Goal: Find specific page/section: Find specific page/section

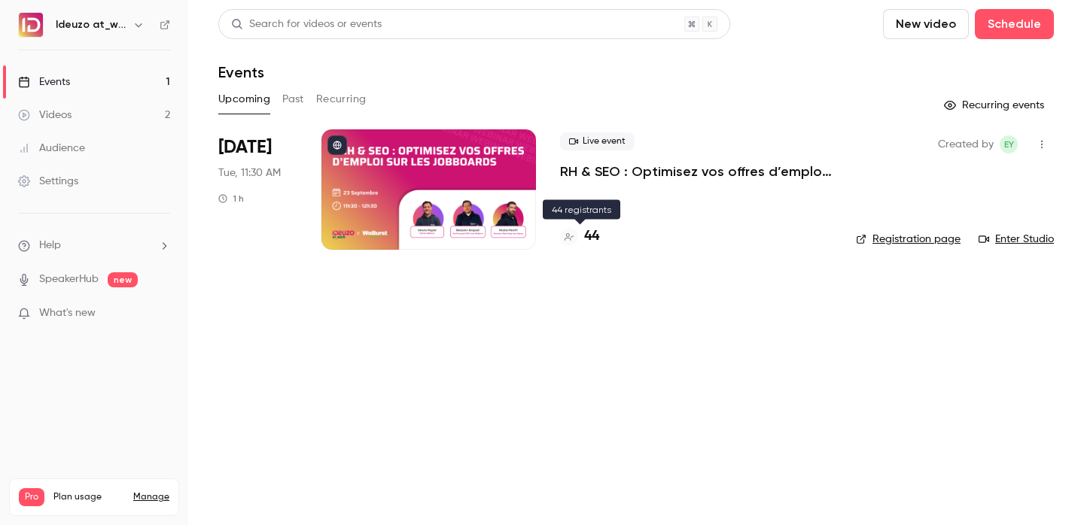
click at [589, 233] on h4 "44" at bounding box center [591, 237] width 15 height 20
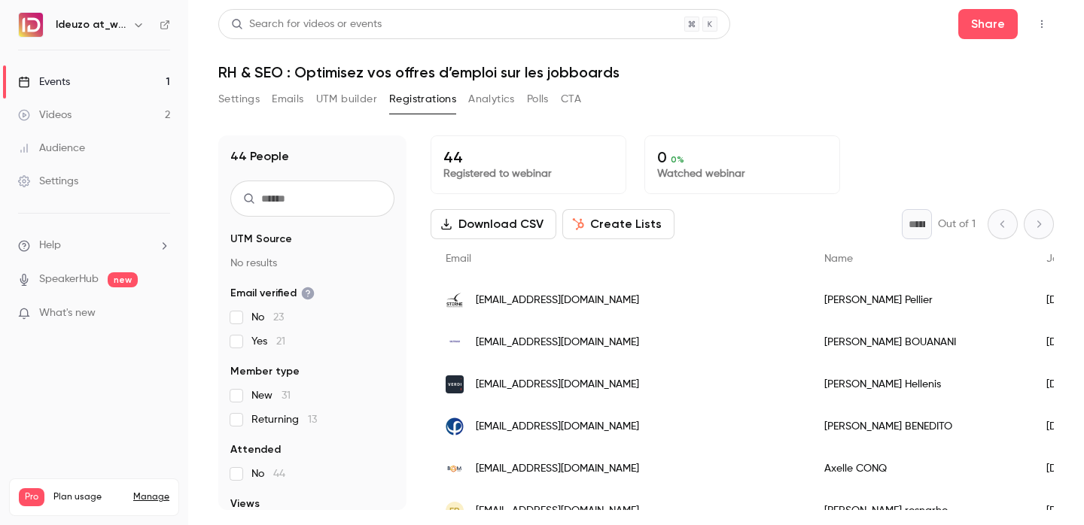
click at [149, 77] on link "Events 1" at bounding box center [94, 81] width 188 height 33
